Goal: Task Accomplishment & Management: Use online tool/utility

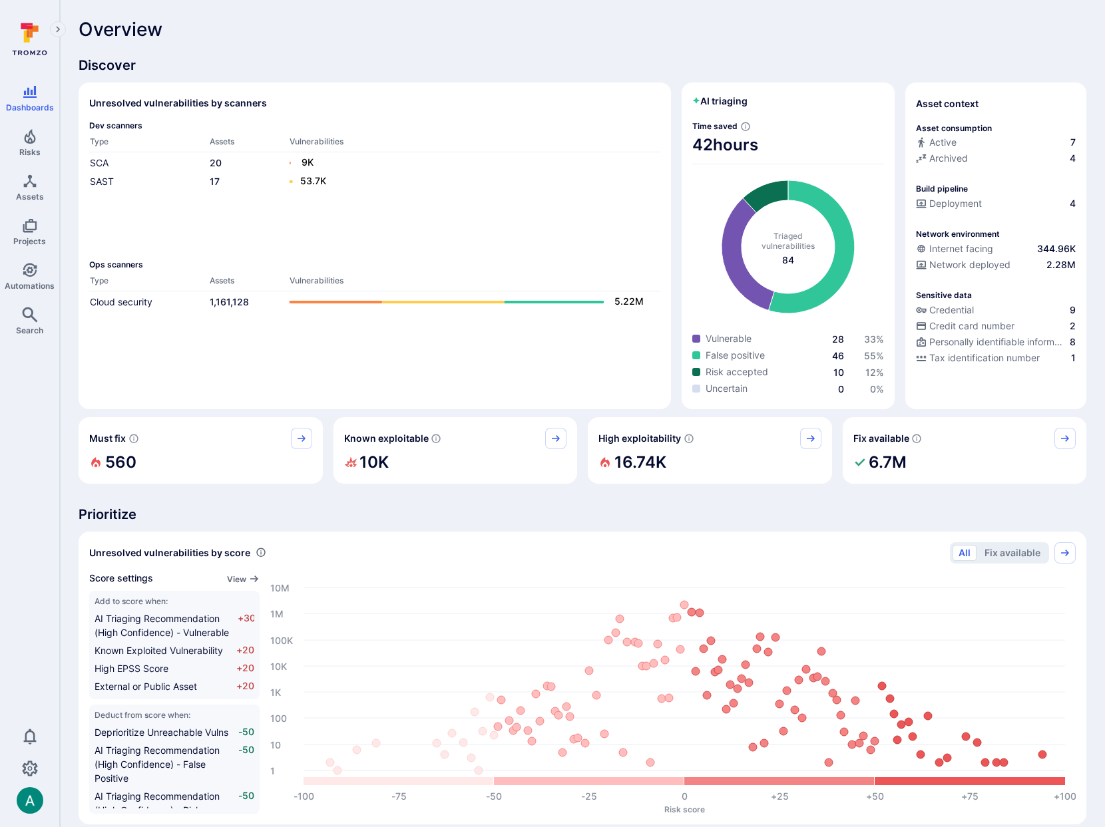
click at [361, 30] on div "Overview" at bounding box center [583, 29] width 1008 height 21
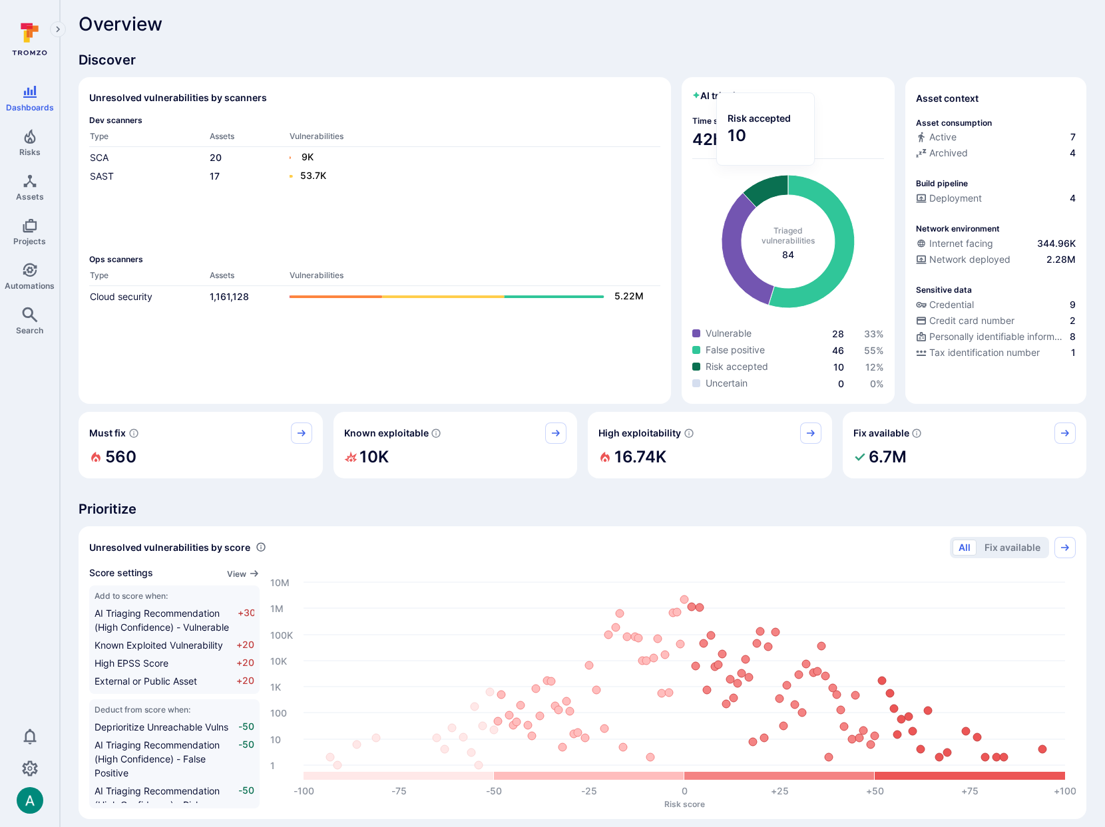
scroll to position [3, 0]
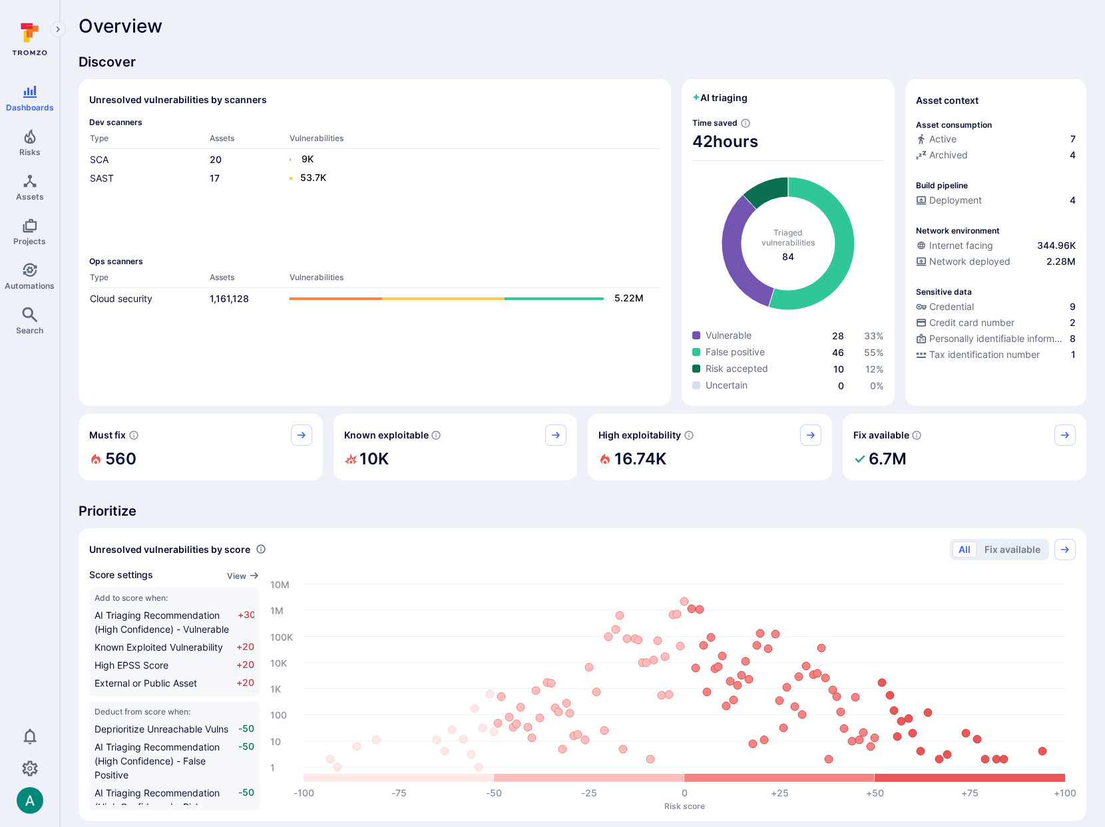
drag, startPoint x: 213, startPoint y: 433, endPoint x: 273, endPoint y: 436, distance: 60.0
click at [222, 433] on div "Must fix" at bounding box center [200, 435] width 223 height 21
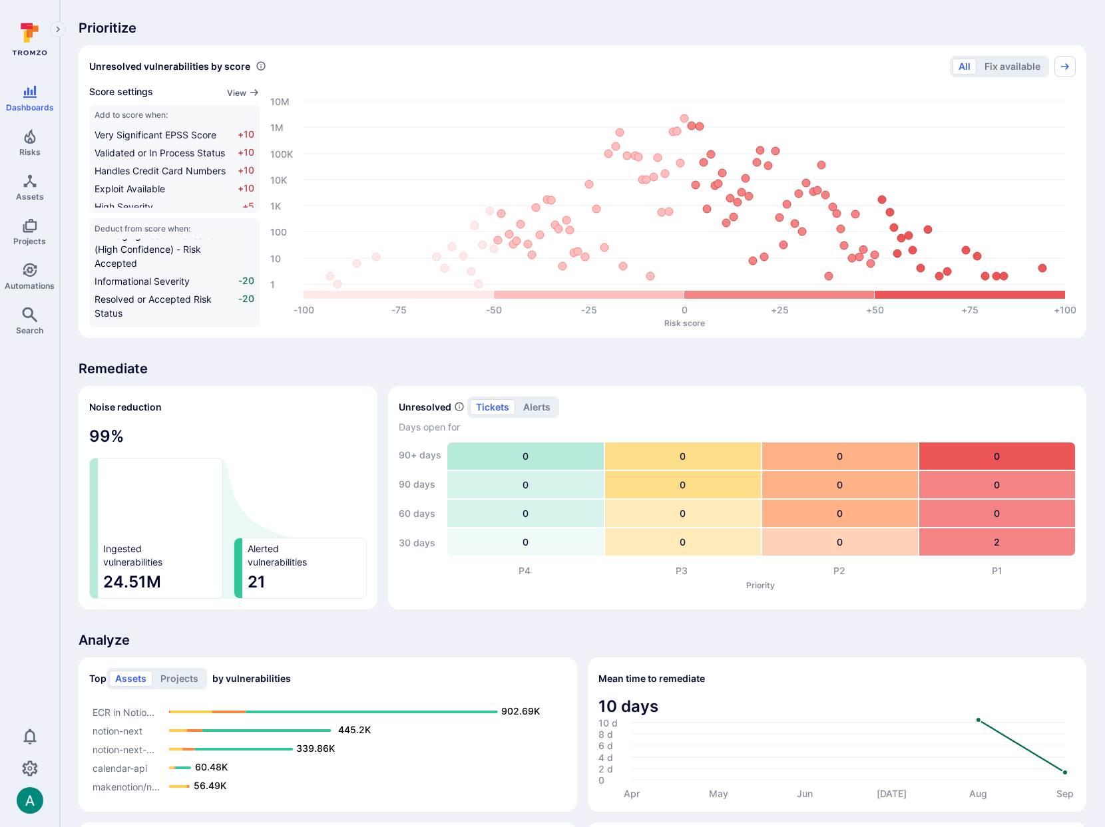
scroll to position [485, 0]
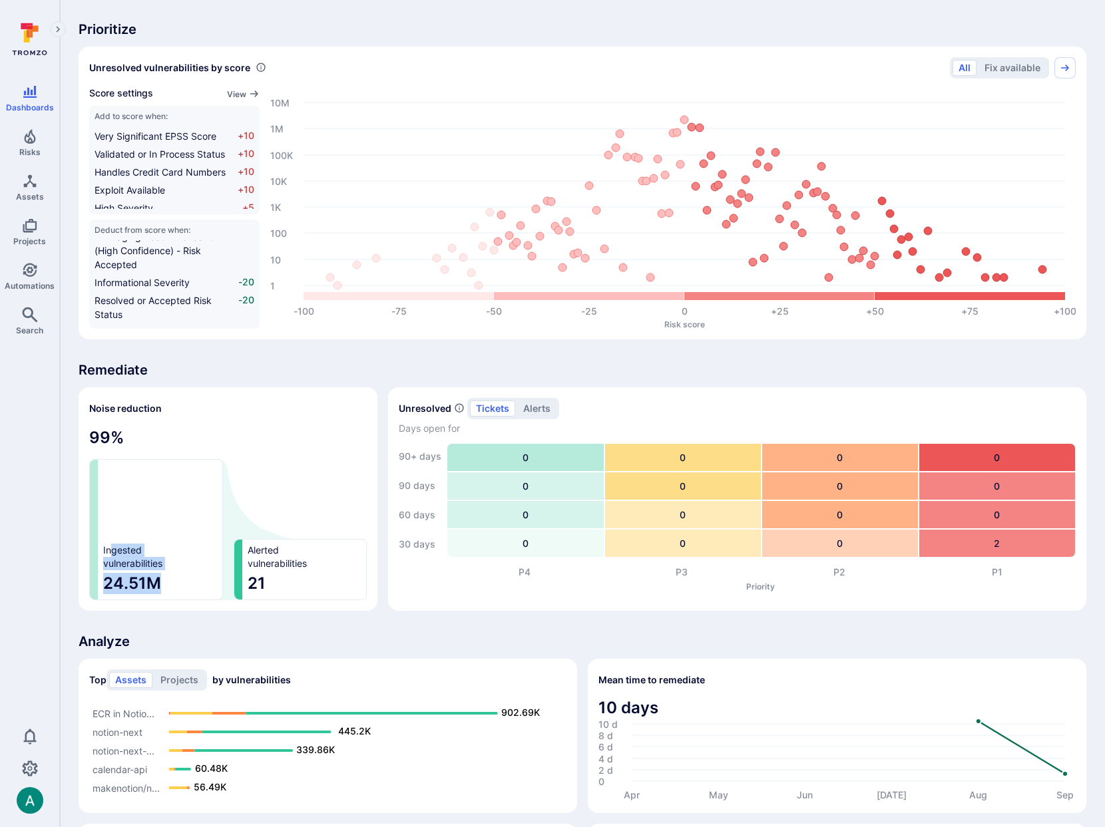
drag, startPoint x: 157, startPoint y: 586, endPoint x: 114, endPoint y: 545, distance: 59.3
click at [114, 545] on section "Ingested vulnerabilities 24.51M" at bounding box center [156, 529] width 134 height 141
click at [527, 406] on button "alerts" at bounding box center [536, 409] width 39 height 16
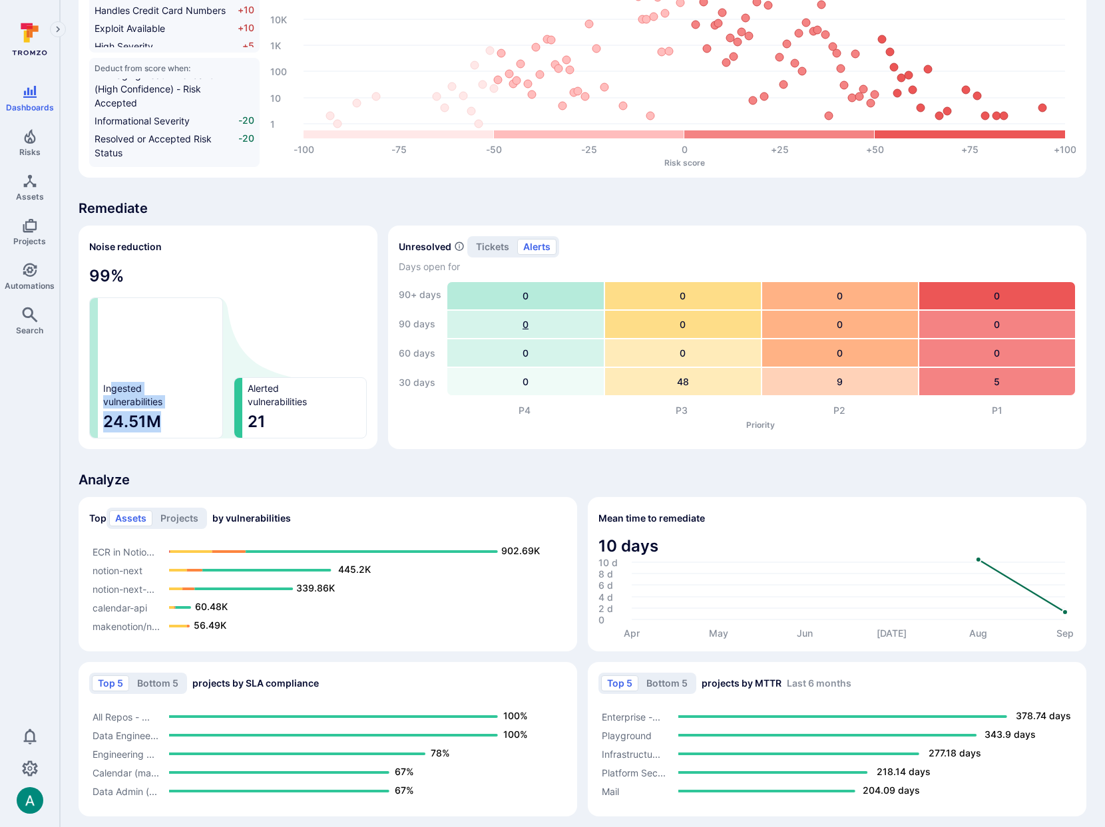
scroll to position [655, 0]
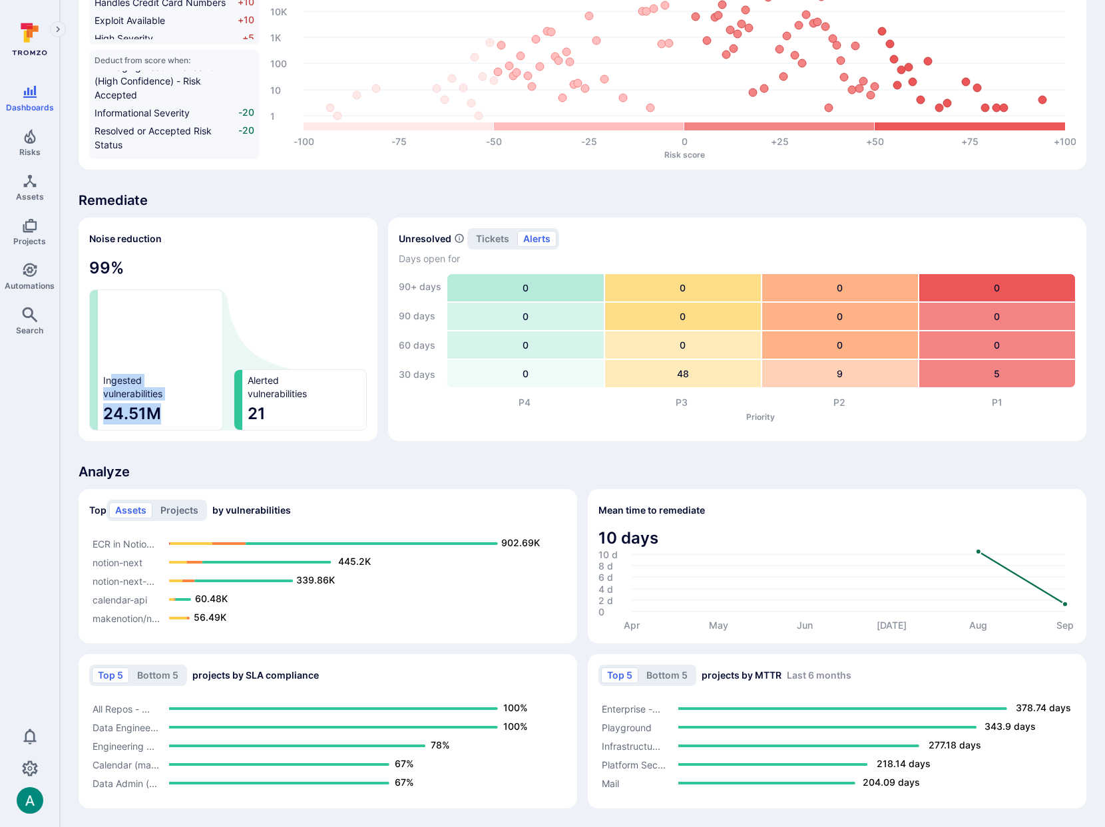
click at [176, 509] on button "Projects" at bounding box center [179, 511] width 50 height 16
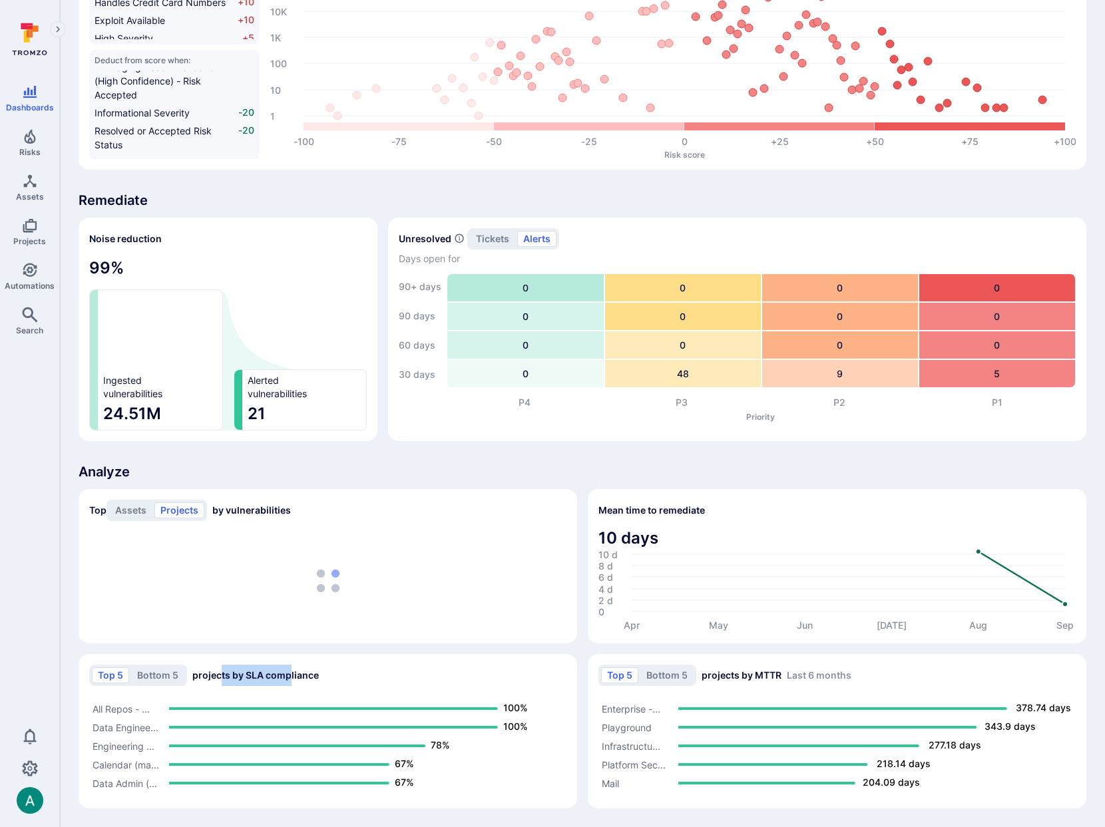
drag, startPoint x: 215, startPoint y: 676, endPoint x: 289, endPoint y: 681, distance: 74.0
click at [289, 681] on h2 "Top 5 Bottom 5 projects by SLA compliance" at bounding box center [204, 675] width 230 height 21
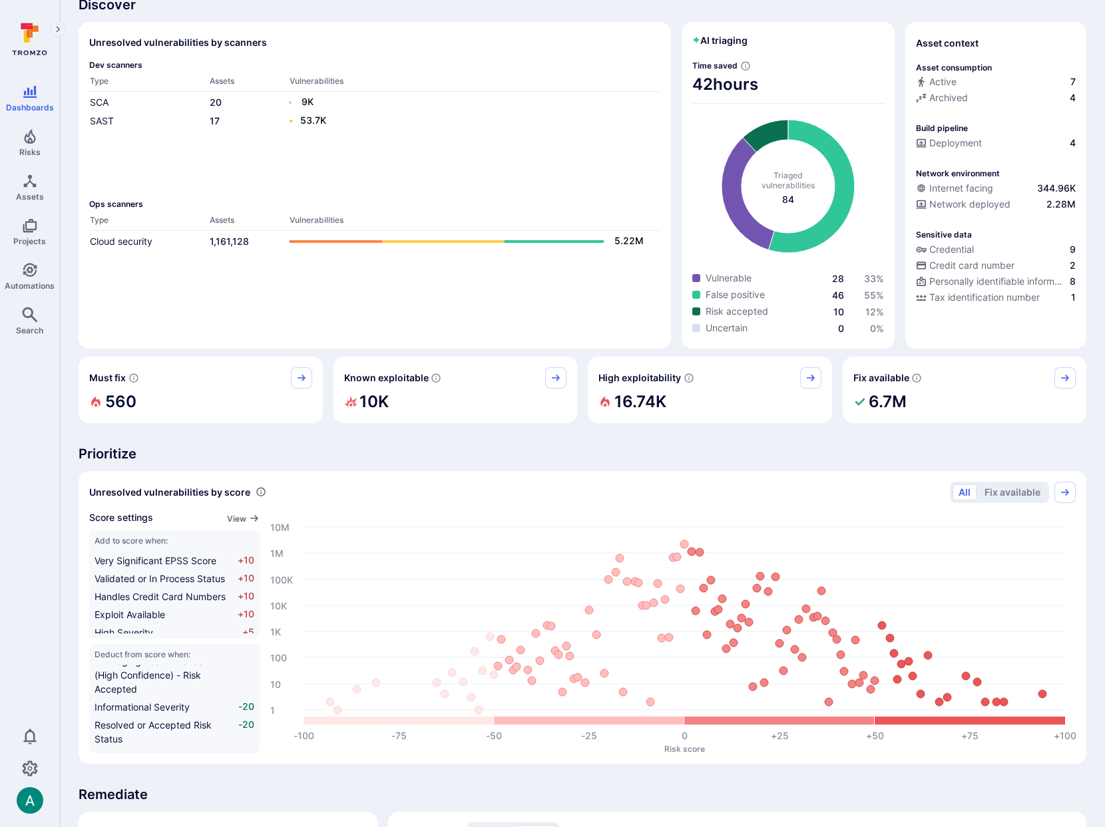
scroll to position [0, 0]
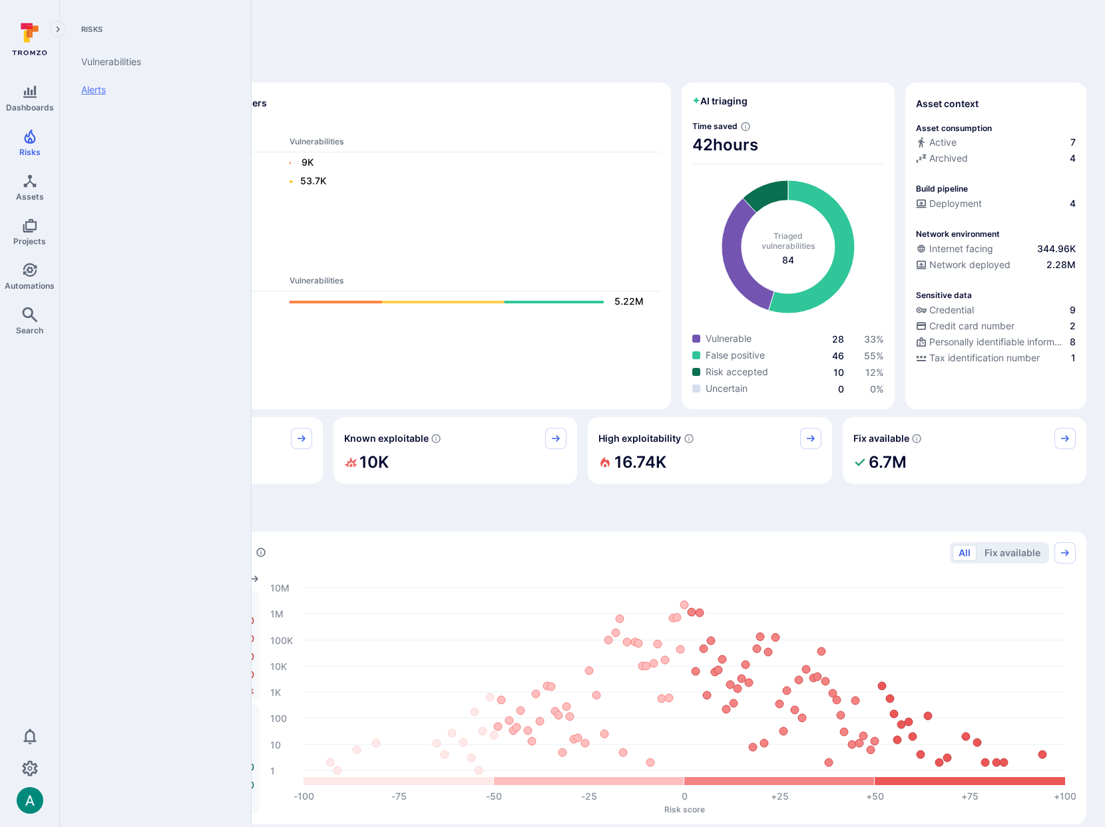
click at [97, 89] on link "Alerts" at bounding box center [153, 90] width 164 height 28
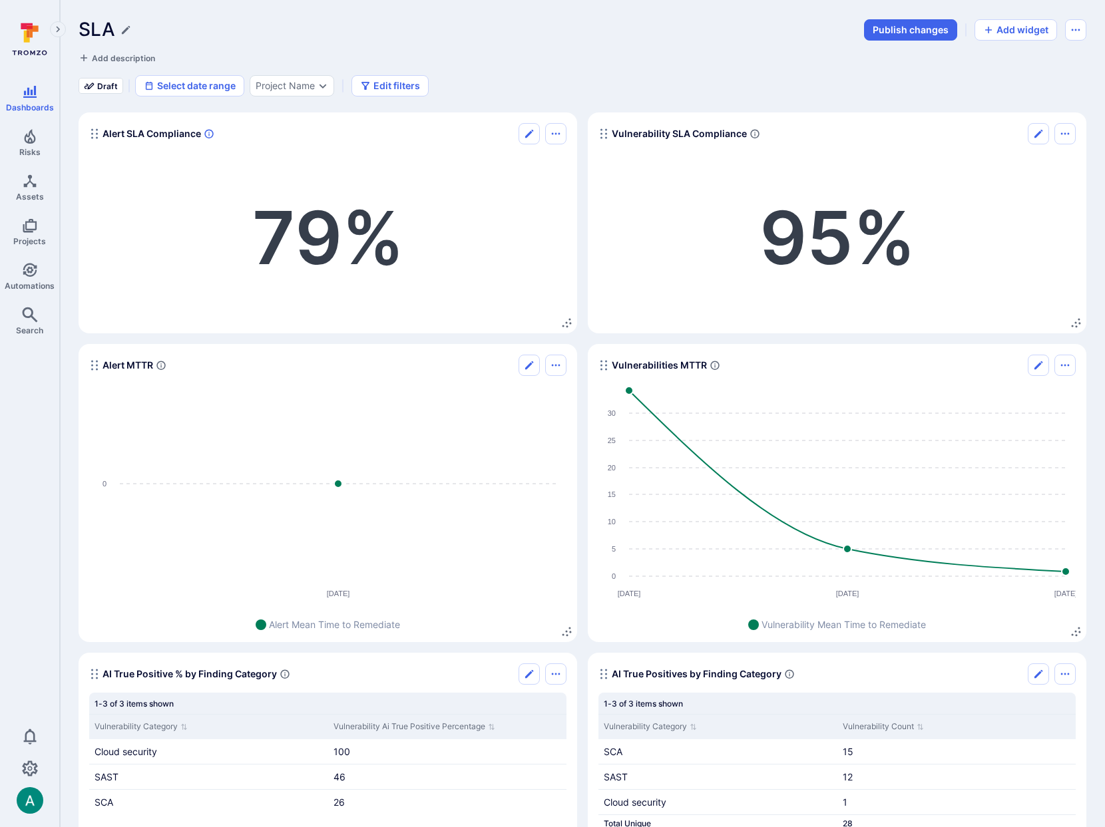
click at [209, 133] on icon "Widget" at bounding box center [208, 134] width 9 height 9
click at [259, 130] on div "Alert SLA Compliance" at bounding box center [327, 133] width 477 height 21
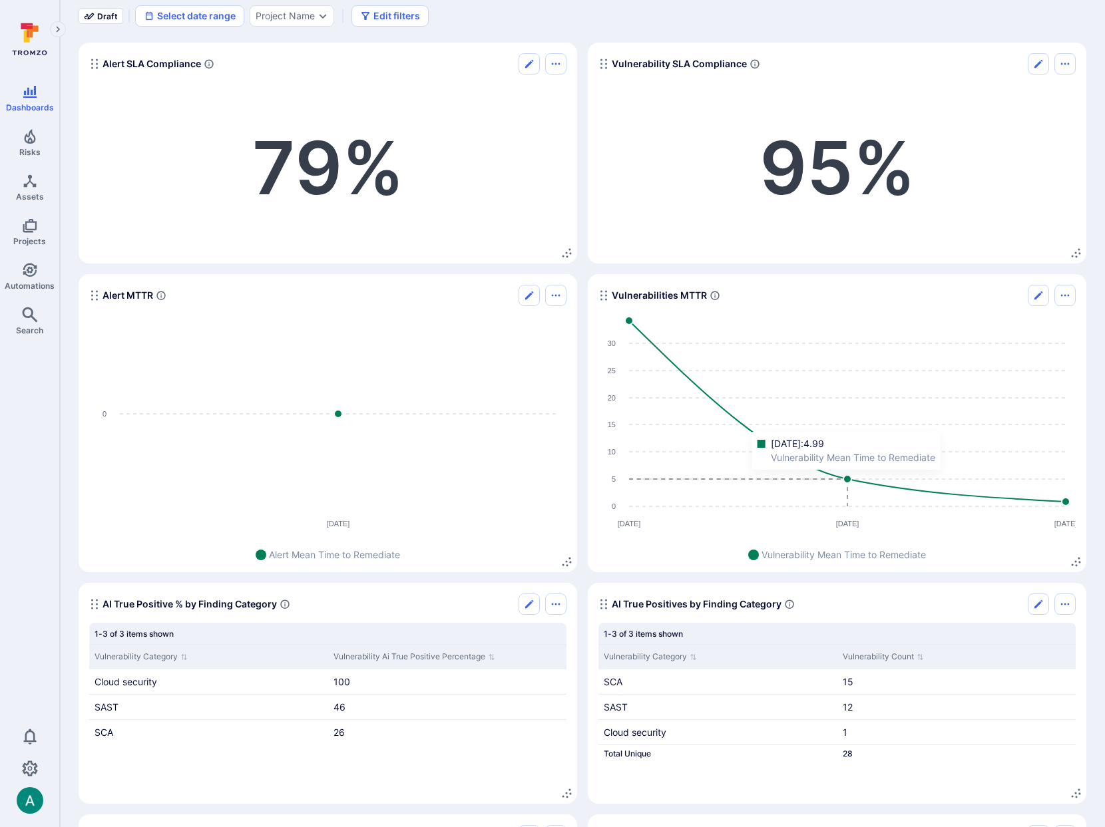
scroll to position [69, 0]
click at [531, 63] on icon "Edit" at bounding box center [529, 65] width 8 height 8
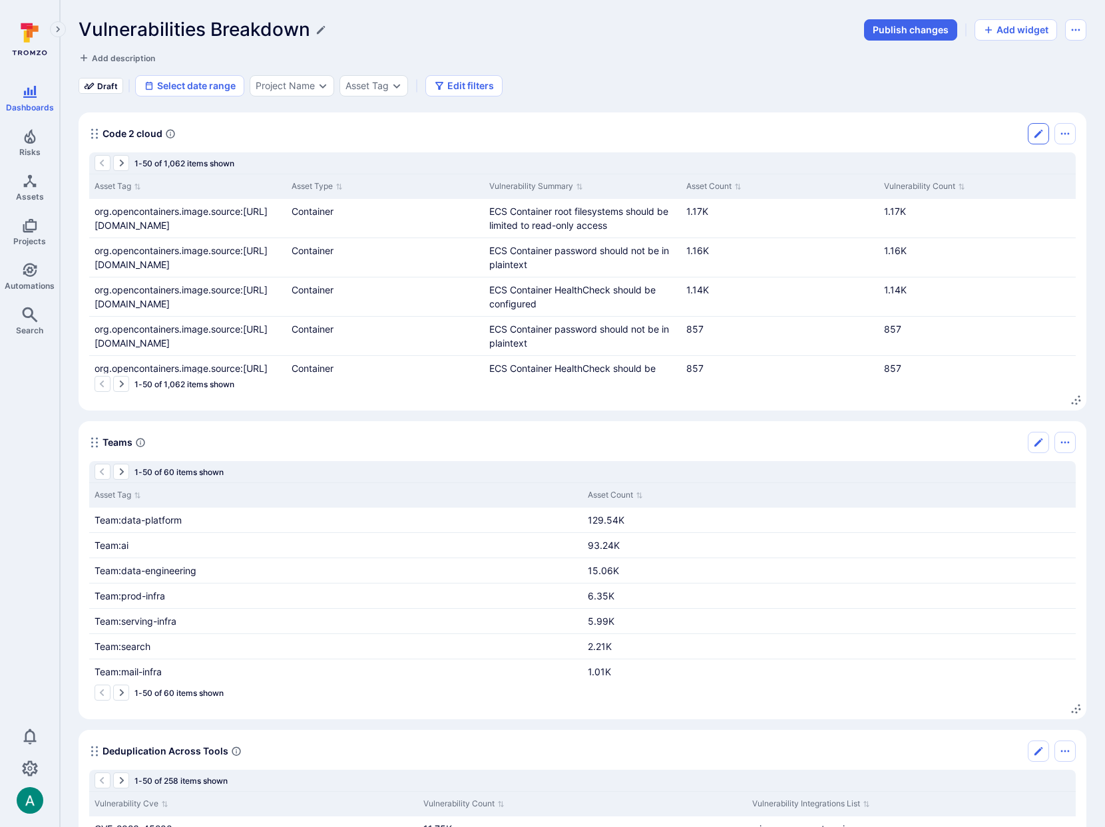
click at [1033, 131] on icon "Edit" at bounding box center [1038, 133] width 11 height 11
drag, startPoint x: 284, startPoint y: 186, endPoint x: 294, endPoint y: 186, distance: 10.7
click at [294, 186] on div "Asset Tag Asset Type Vulnerability Summary Asset Count Vulnerability Count" at bounding box center [582, 186] width 987 height 25
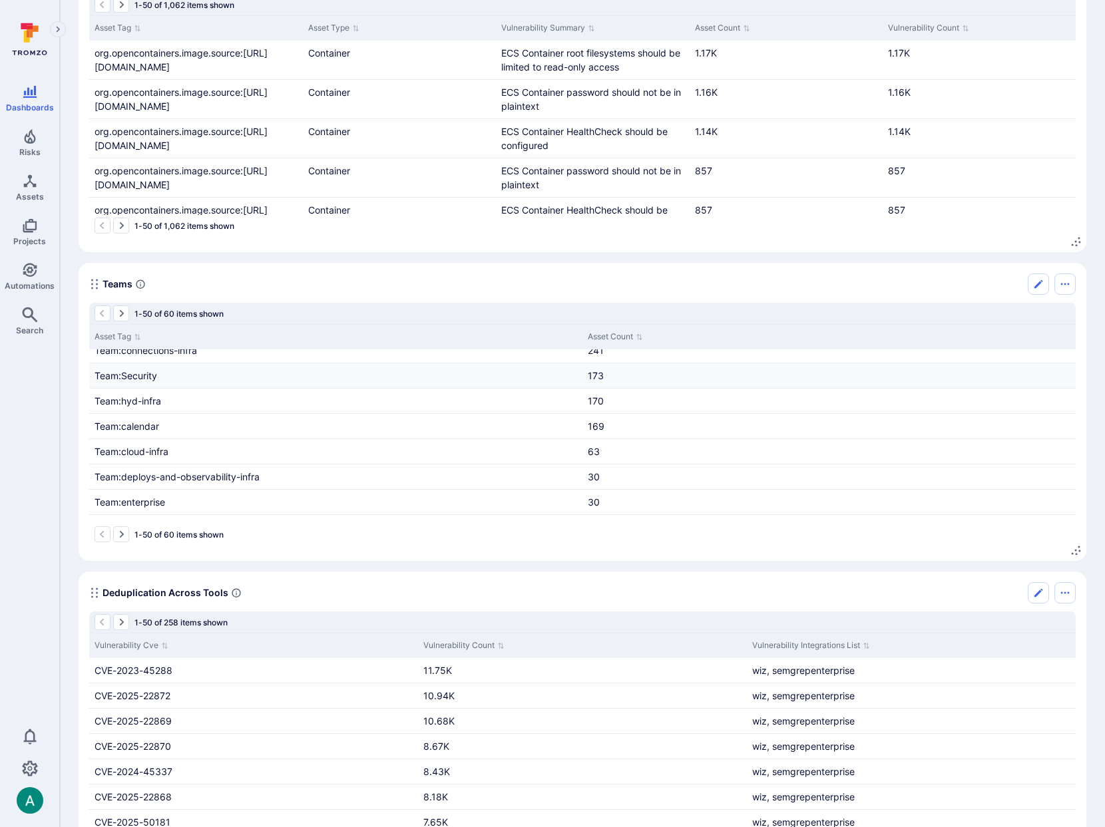
scroll to position [220, 0]
